Goal: Information Seeking & Learning: Learn about a topic

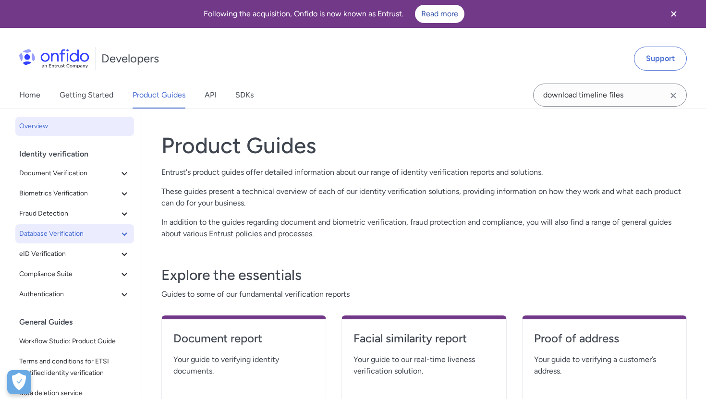
click at [61, 229] on span "Database Verification" at bounding box center [68, 234] width 99 height 12
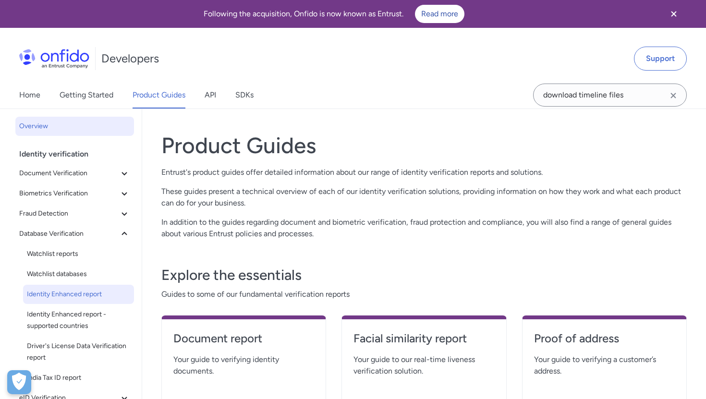
click at [62, 294] on span "Identity Enhanced report" at bounding box center [78, 294] width 103 height 12
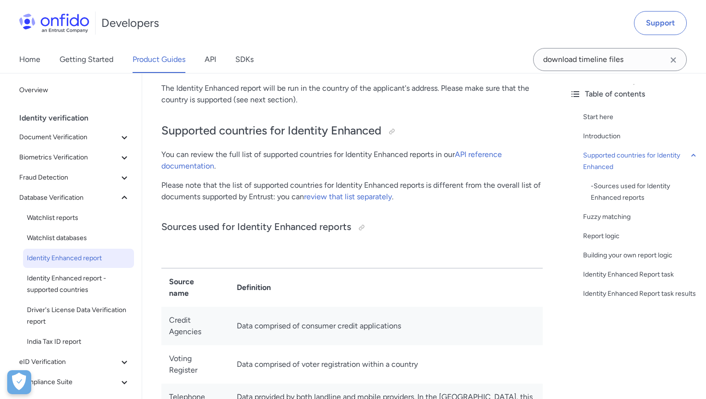
scroll to position [418, 0]
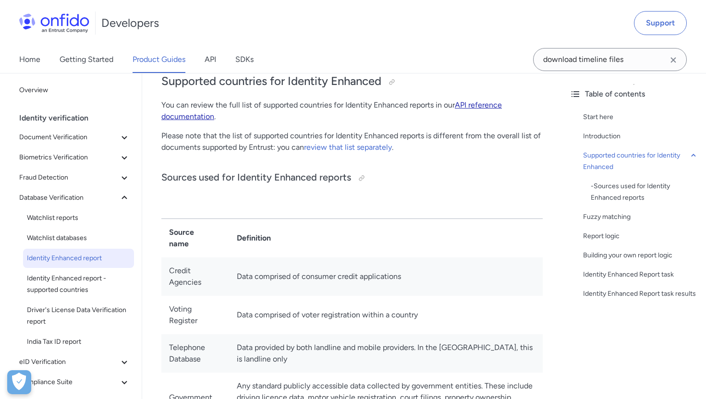
click at [468, 104] on link "API reference documentation" at bounding box center [331, 110] width 340 height 21
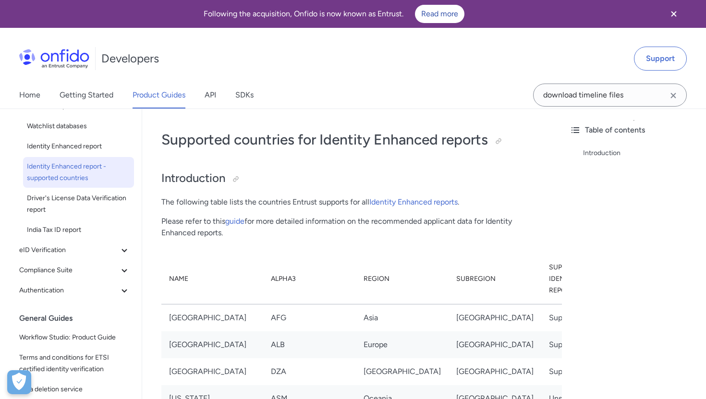
scroll to position [131, 0]
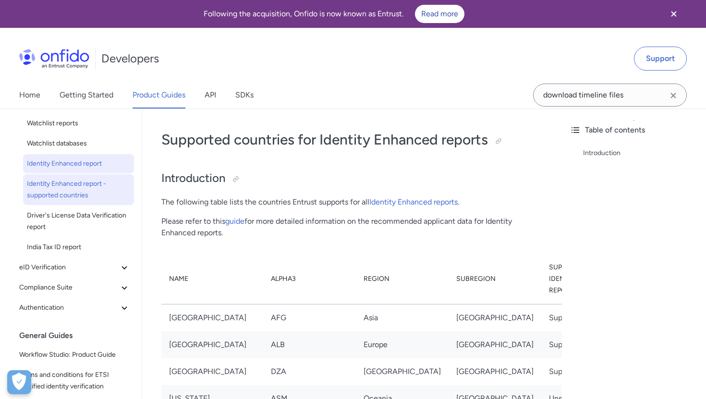
click at [75, 162] on span "Identity Enhanced report" at bounding box center [78, 164] width 103 height 12
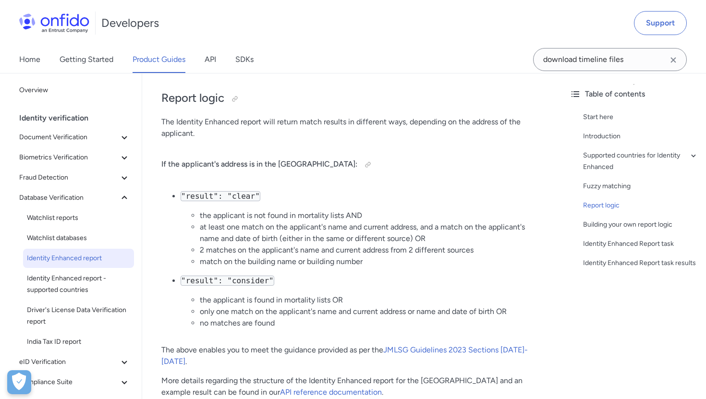
scroll to position [1141, 0]
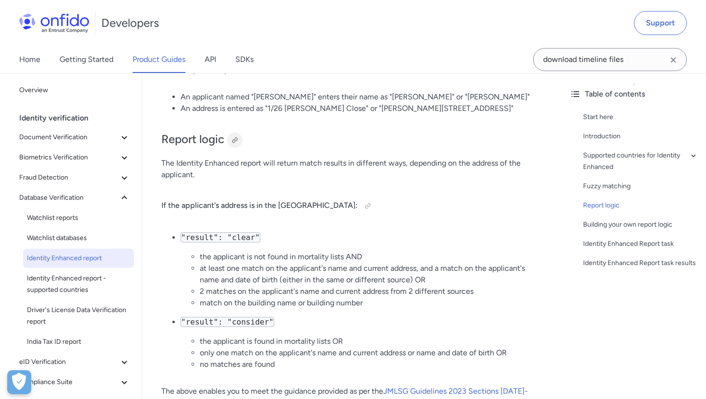
click at [234, 142] on div at bounding box center [235, 140] width 8 height 8
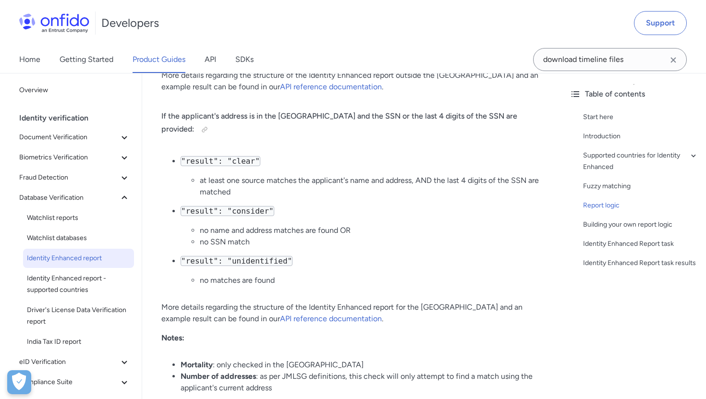
scroll to position [1684, 0]
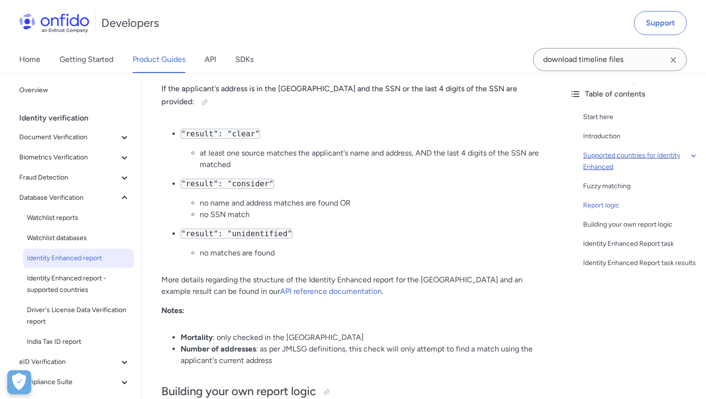
click at [606, 161] on div "Supported countries for Identity Enhanced" at bounding box center [640, 161] width 115 height 23
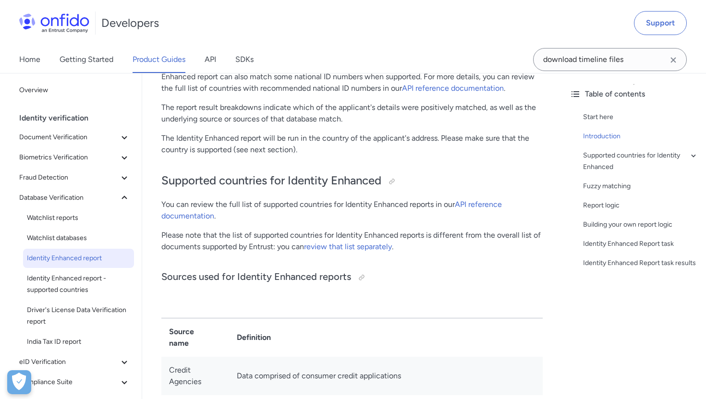
scroll to position [321, 0]
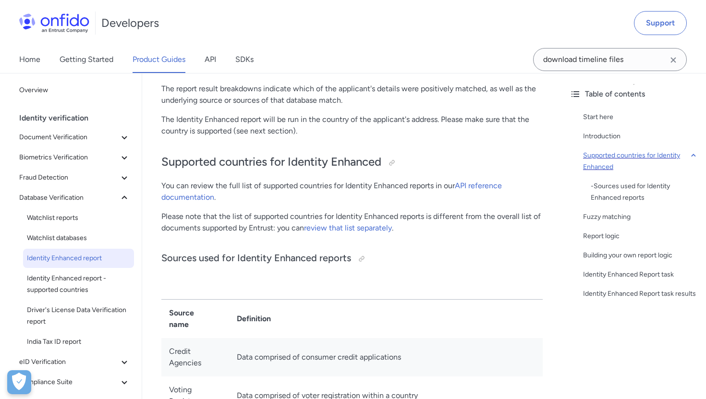
click at [644, 157] on div "Supported countries for Identity Enhanced" at bounding box center [640, 161] width 115 height 23
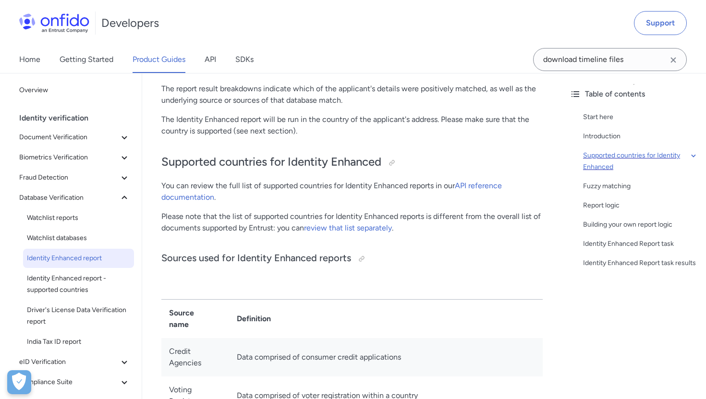
scroll to position [387, 0]
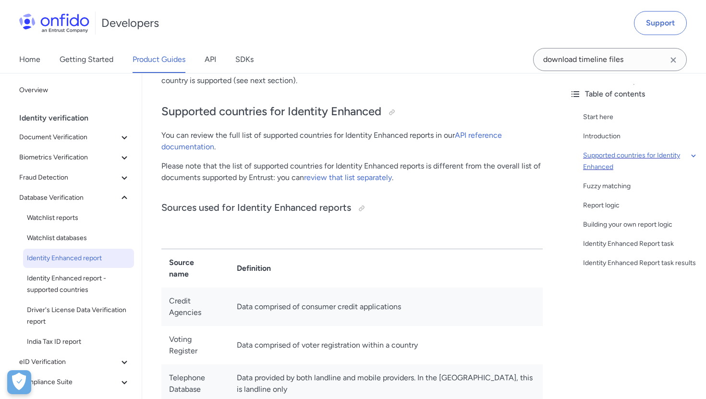
click at [644, 157] on div "Supported countries for Identity Enhanced" at bounding box center [640, 161] width 115 height 23
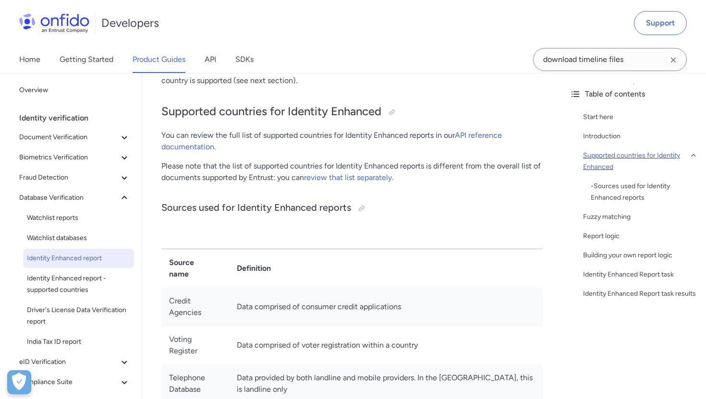
scroll to position [420, 0]
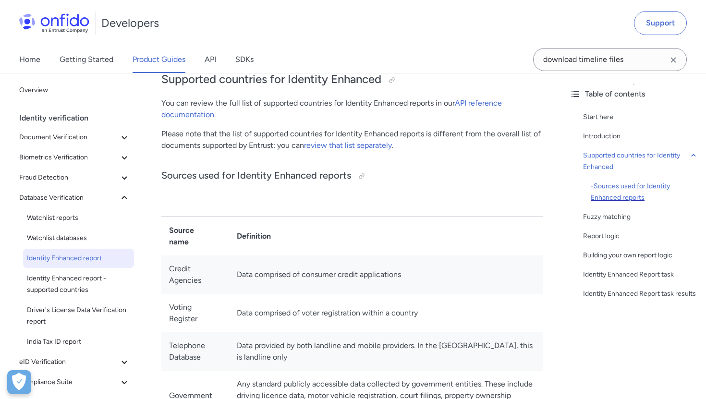
click at [620, 183] on div "- Sources used for Identity Enhanced reports" at bounding box center [644, 191] width 108 height 23
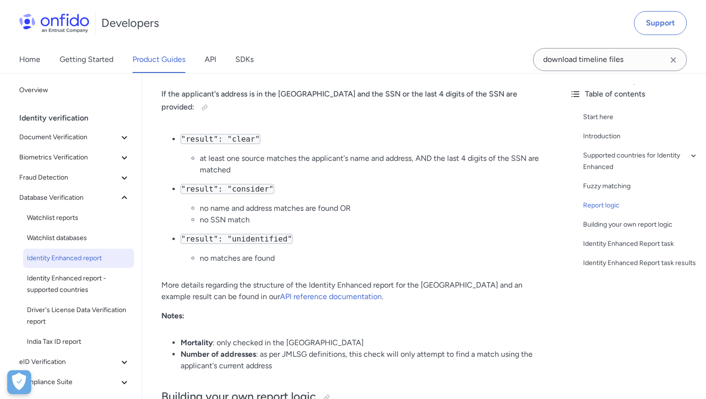
scroll to position [1708, 0]
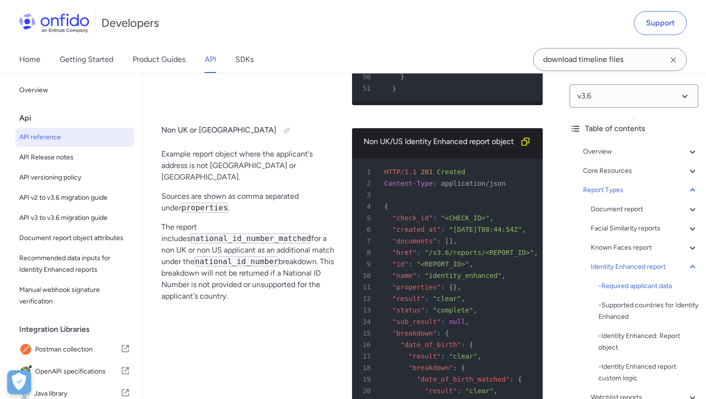
scroll to position [65131, 0]
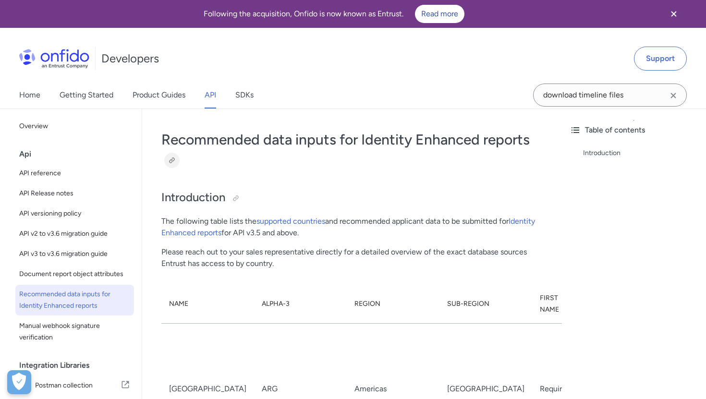
click at [172, 161] on div at bounding box center [172, 160] width 8 height 8
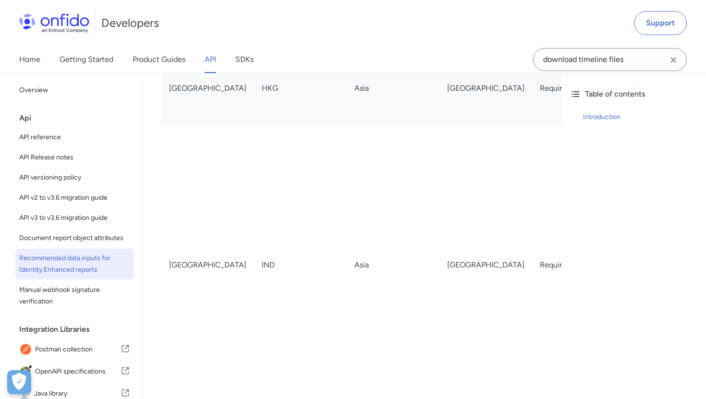
scroll to position [1484, 0]
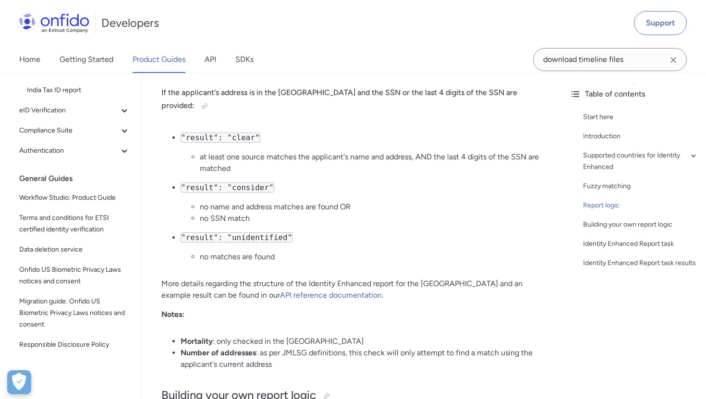
scroll to position [254, 0]
